Goal: Browse casually: Explore the website without a specific task or goal

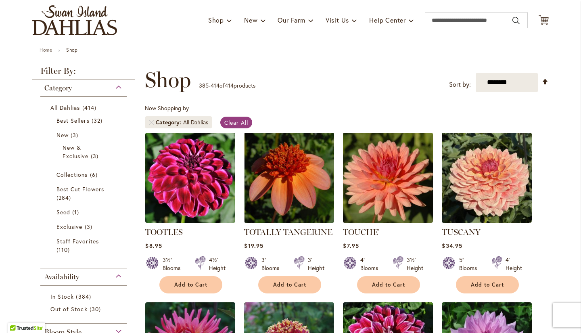
scroll to position [11, 0]
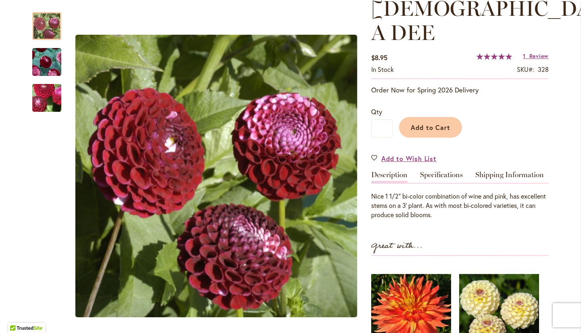
scroll to position [161, 0]
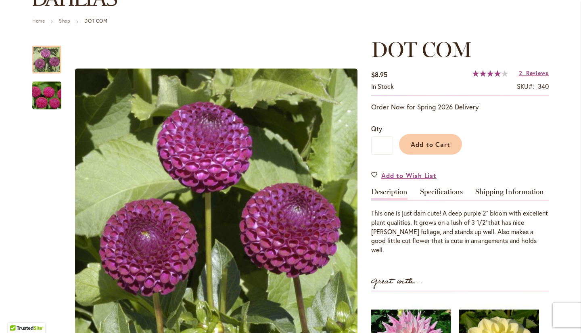
scroll to position [121, 0]
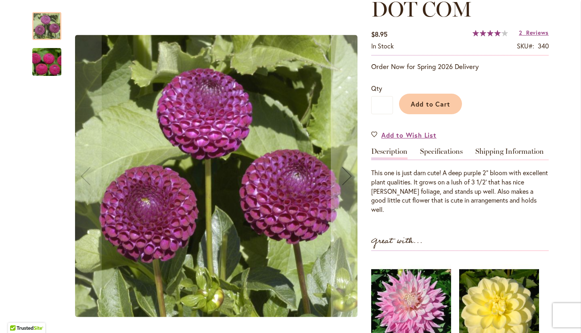
click at [45, 64] on img "DOT COM" at bounding box center [47, 62] width 58 height 39
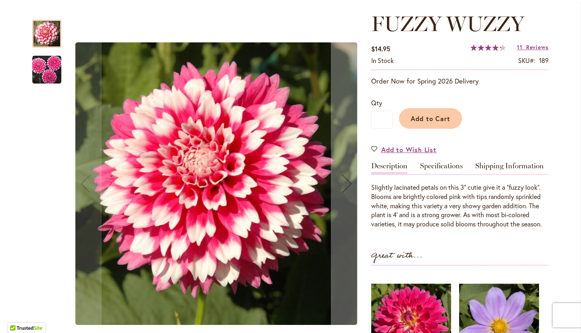
scroll to position [121, 0]
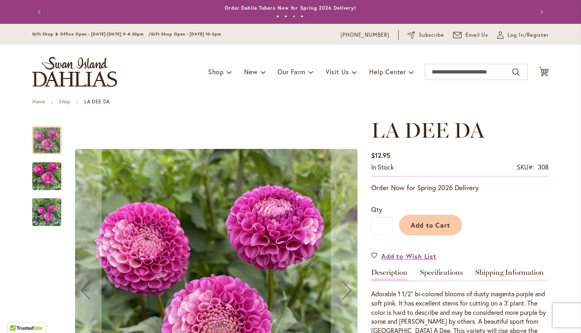
scroll to position [40, 0]
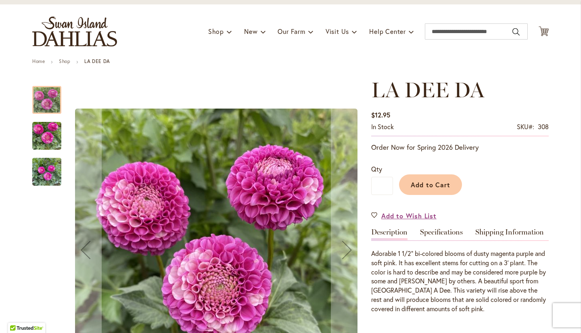
click at [40, 134] on img "LA DEE DA" at bounding box center [46, 136] width 29 height 39
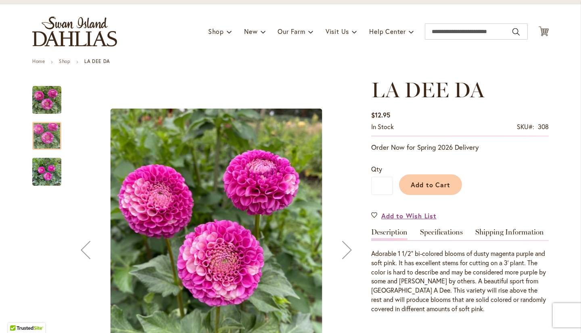
click at [49, 181] on img "LA DEE DA" at bounding box center [46, 171] width 29 height 39
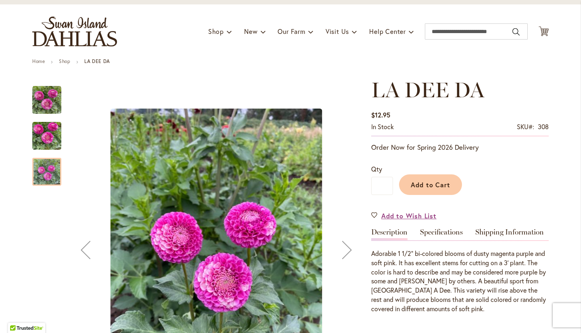
click at [42, 98] on img "La Dee Da" at bounding box center [46, 99] width 29 height 29
